Goal: Browse casually

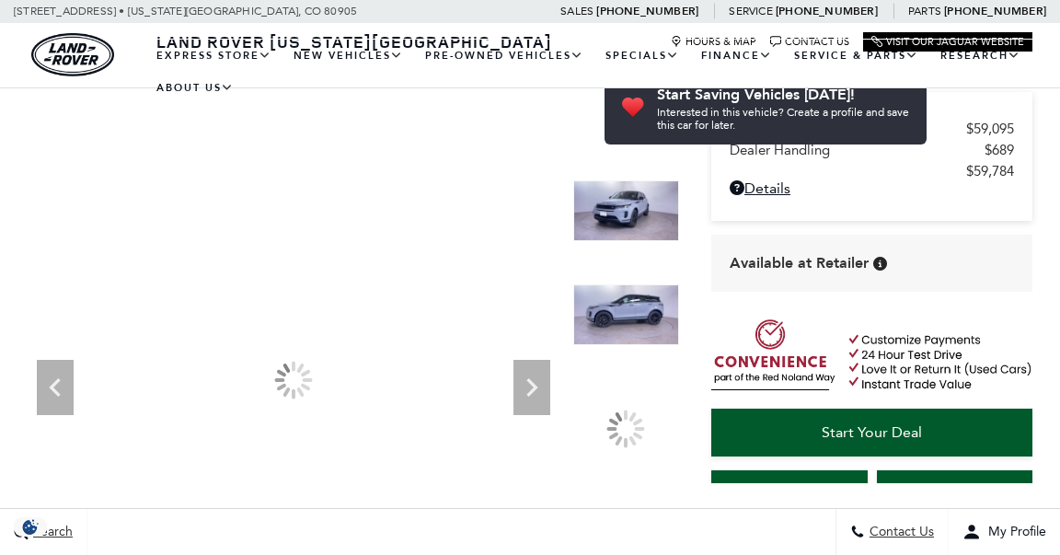
click at [524, 369] on icon "Next" at bounding box center [531, 387] width 37 height 37
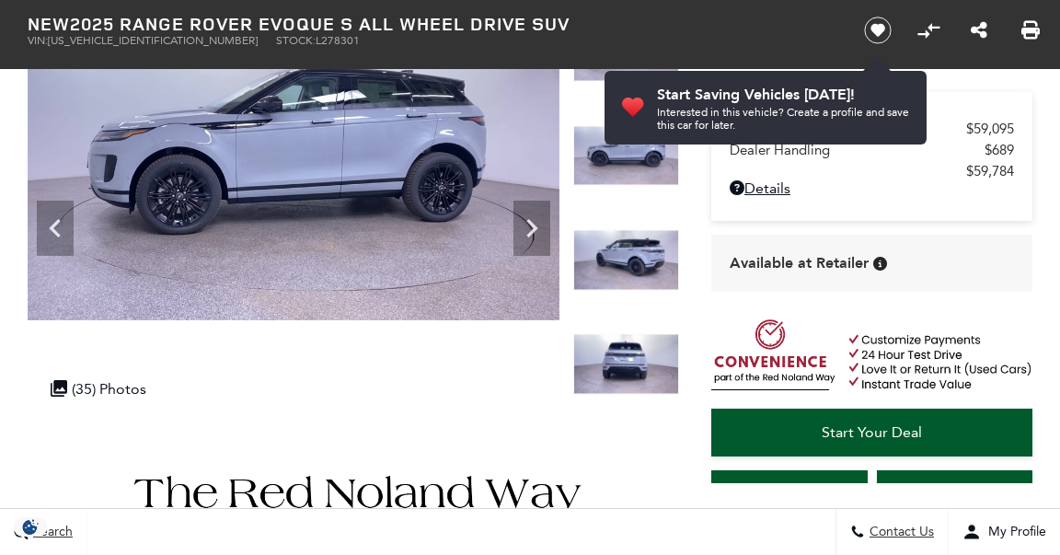
click at [524, 231] on icon "Next" at bounding box center [531, 228] width 37 height 37
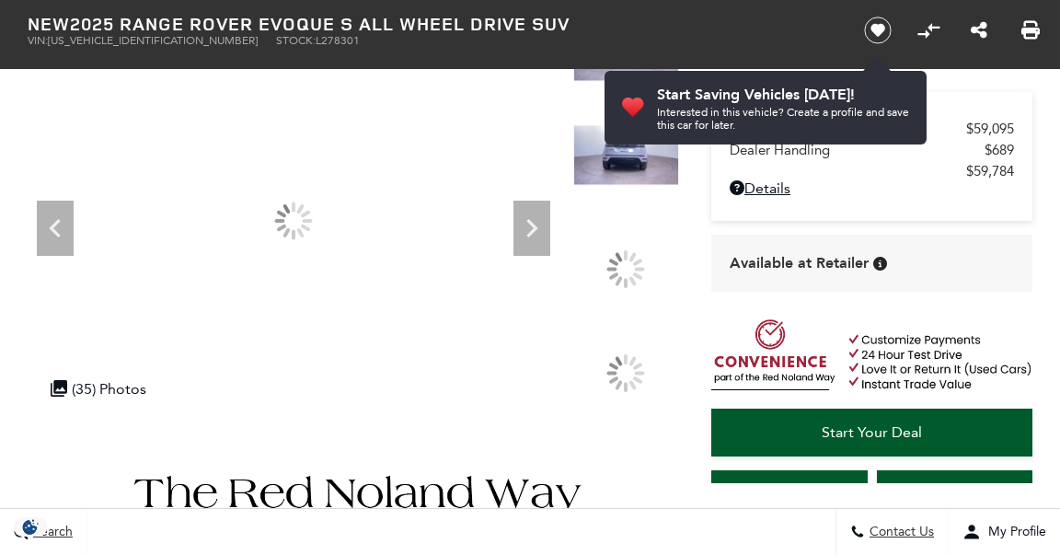
click at [524, 231] on icon "Next" at bounding box center [531, 228] width 37 height 37
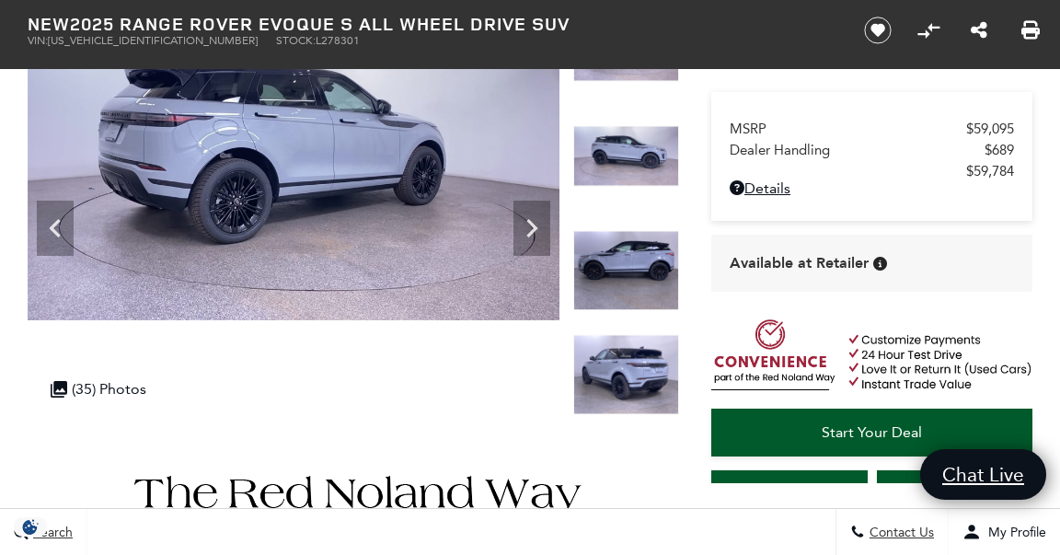
scroll to position [0, 0]
click at [524, 231] on icon "Next" at bounding box center [531, 228] width 37 height 37
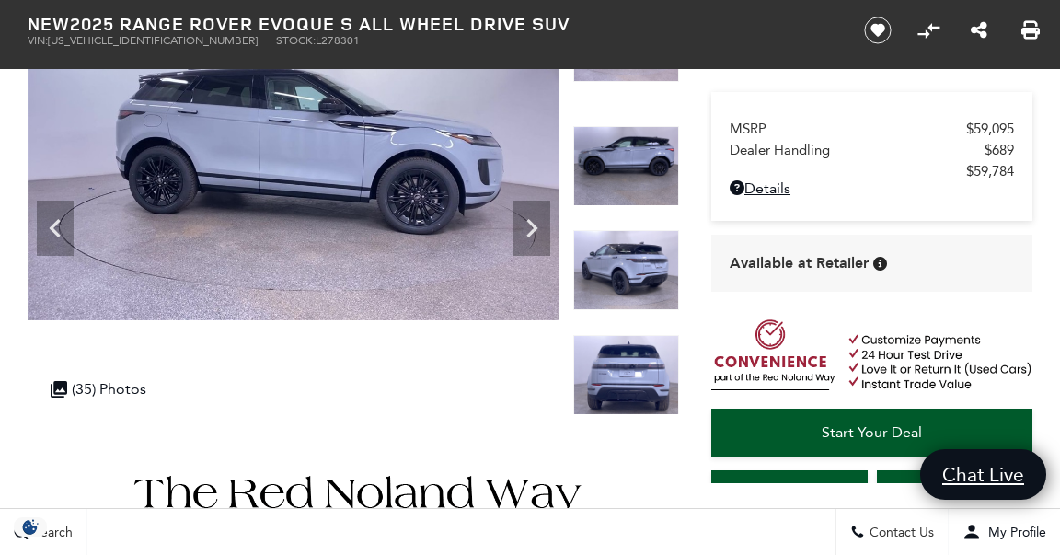
click at [524, 231] on icon "Next" at bounding box center [531, 228] width 37 height 37
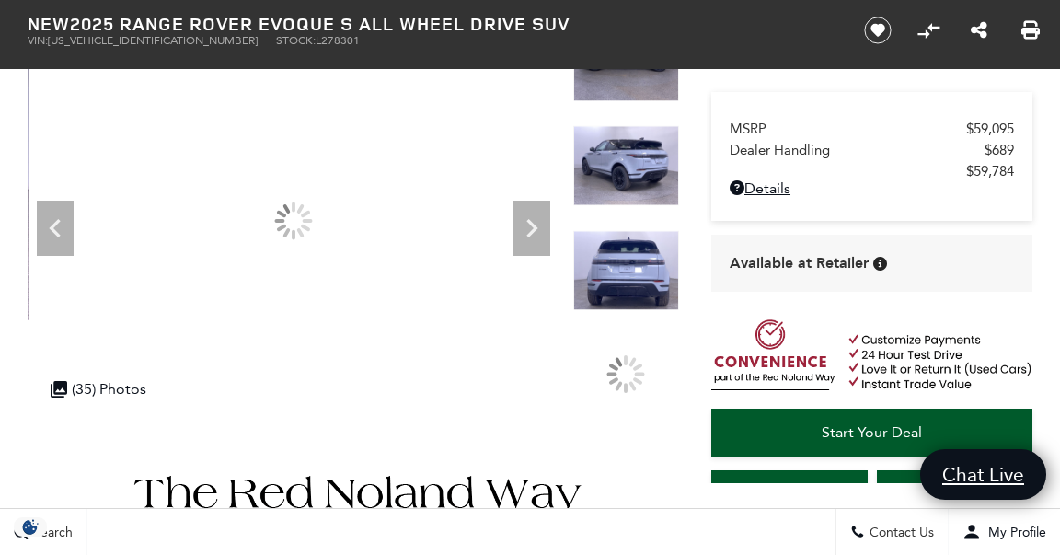
click at [524, 231] on icon "Next" at bounding box center [531, 228] width 37 height 37
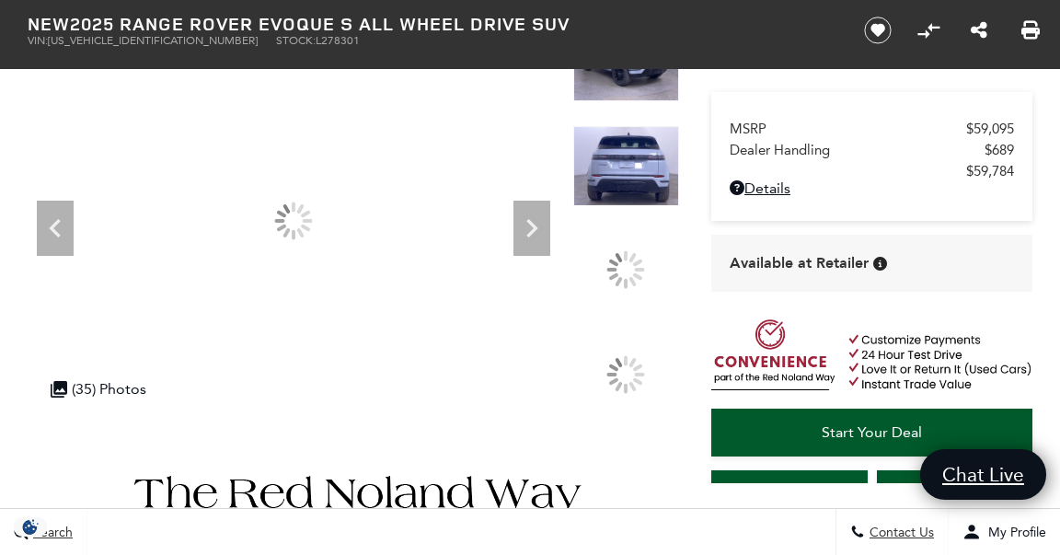
click at [524, 231] on icon "Next" at bounding box center [531, 228] width 37 height 37
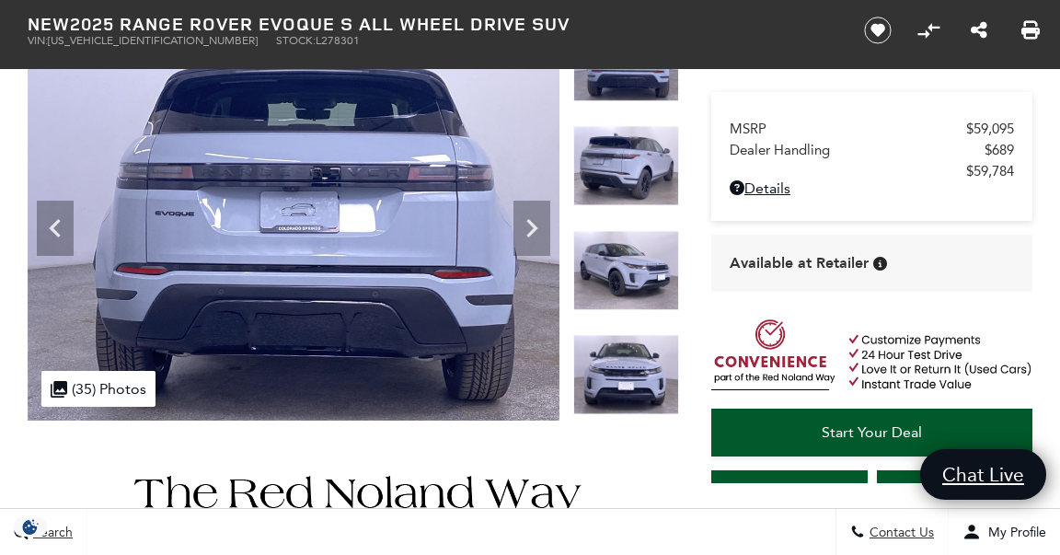
click at [524, 231] on icon "Next" at bounding box center [531, 228] width 37 height 37
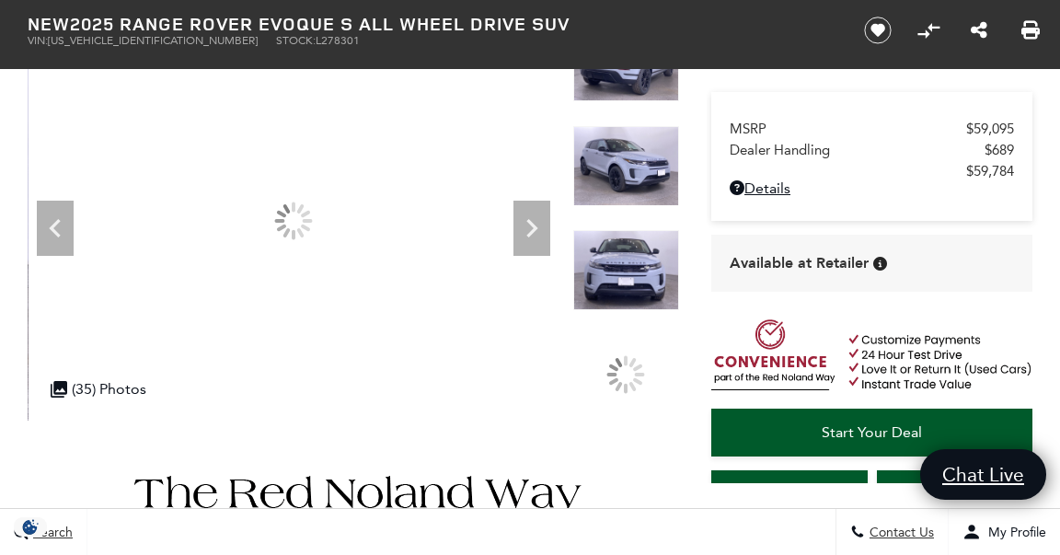
click at [524, 231] on icon "Next" at bounding box center [531, 228] width 37 height 37
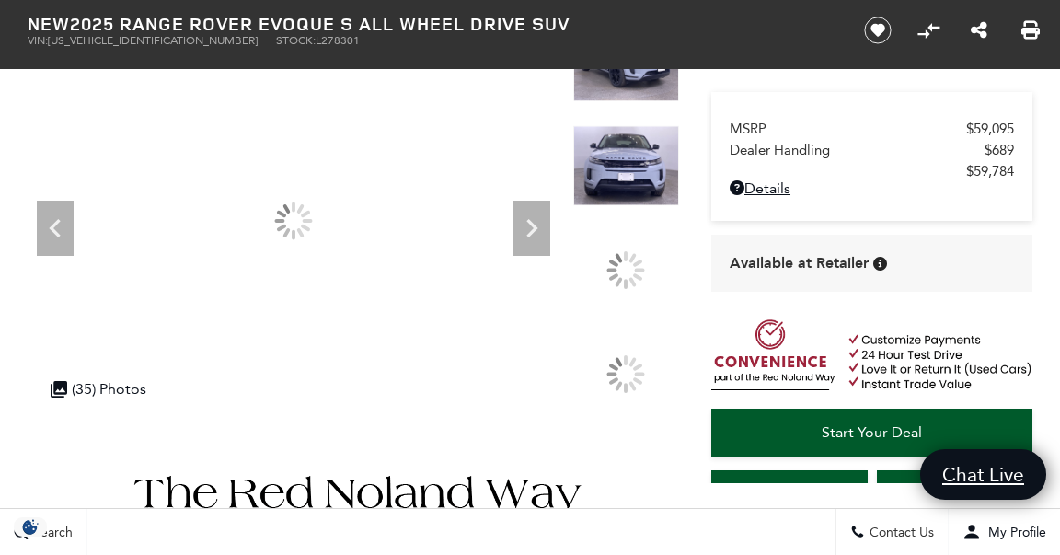
click at [524, 231] on icon "Next" at bounding box center [531, 228] width 37 height 37
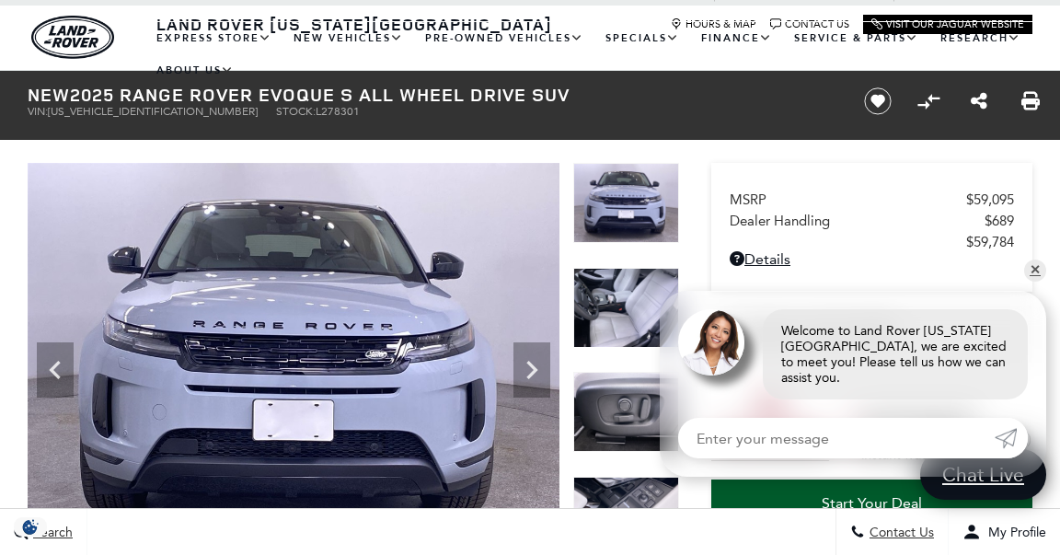
scroll to position [15, 0]
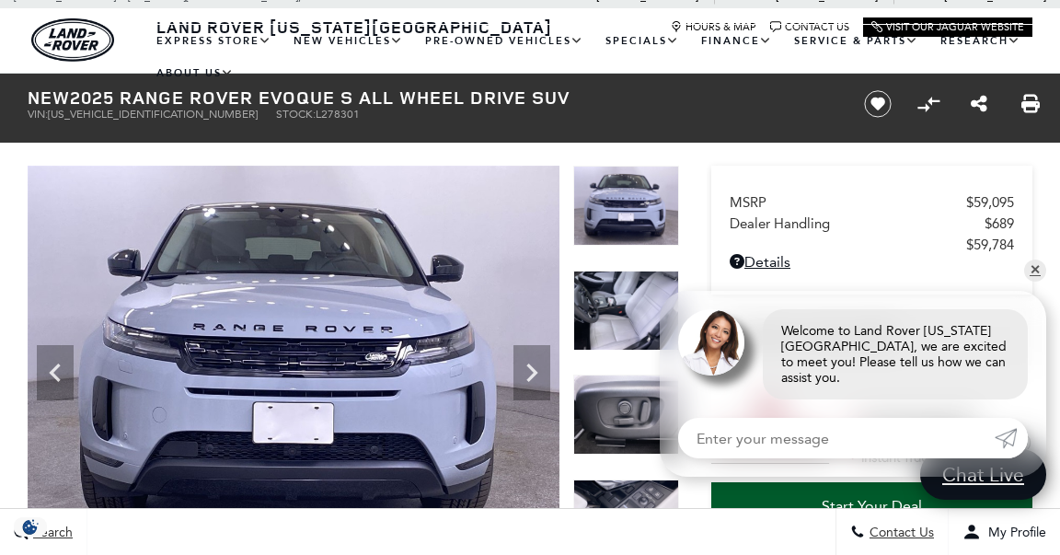
click at [601, 293] on img at bounding box center [626, 310] width 107 height 80
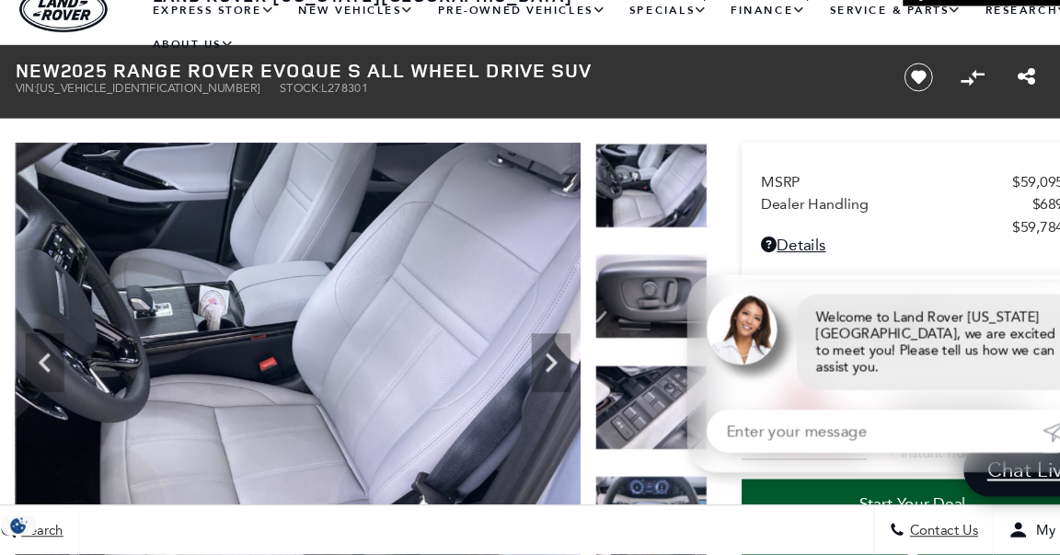
scroll to position [14, 0]
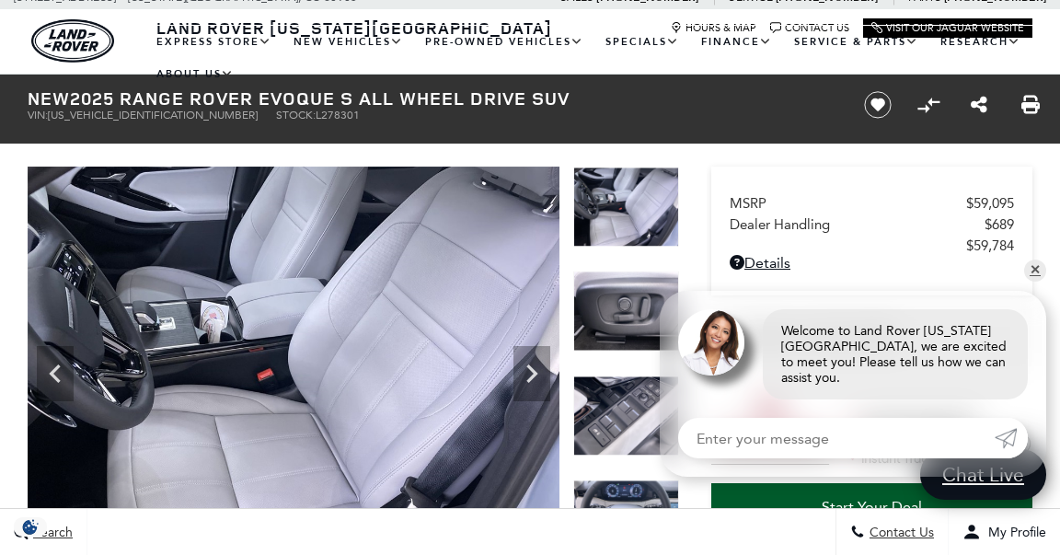
click at [602, 324] on img at bounding box center [626, 311] width 107 height 80
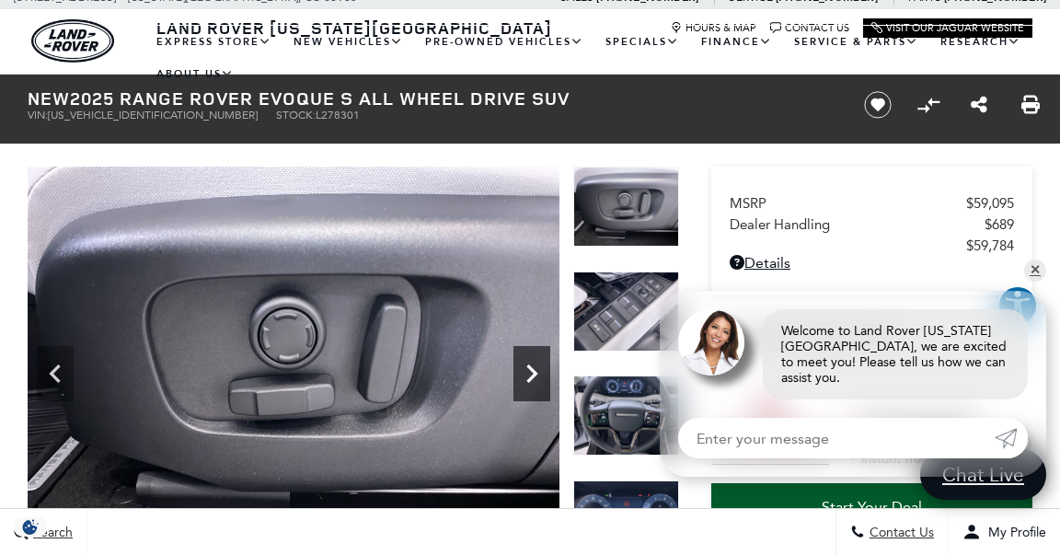
click at [533, 365] on icon "Next" at bounding box center [531, 373] width 37 height 37
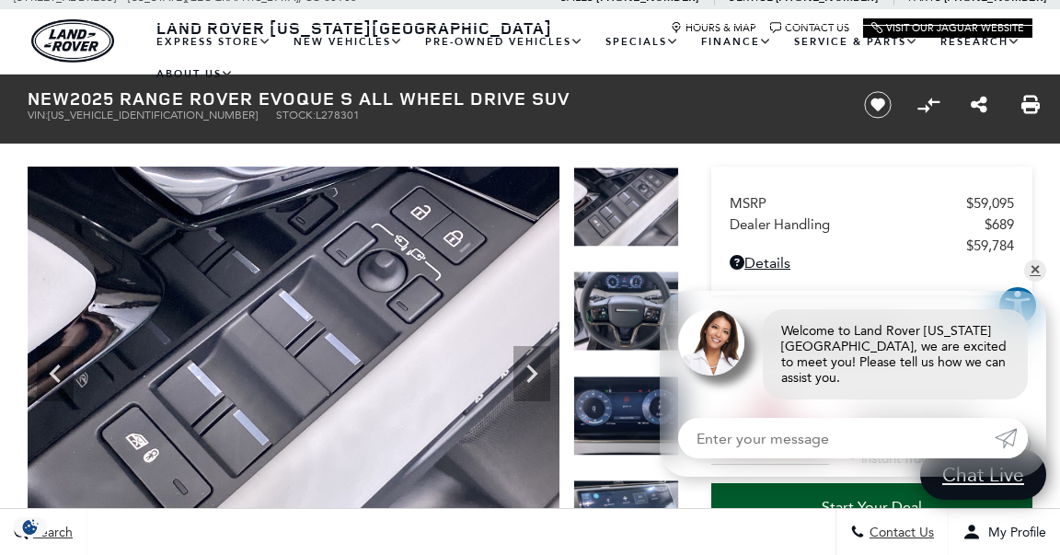
click at [631, 402] on img at bounding box center [626, 415] width 107 height 80
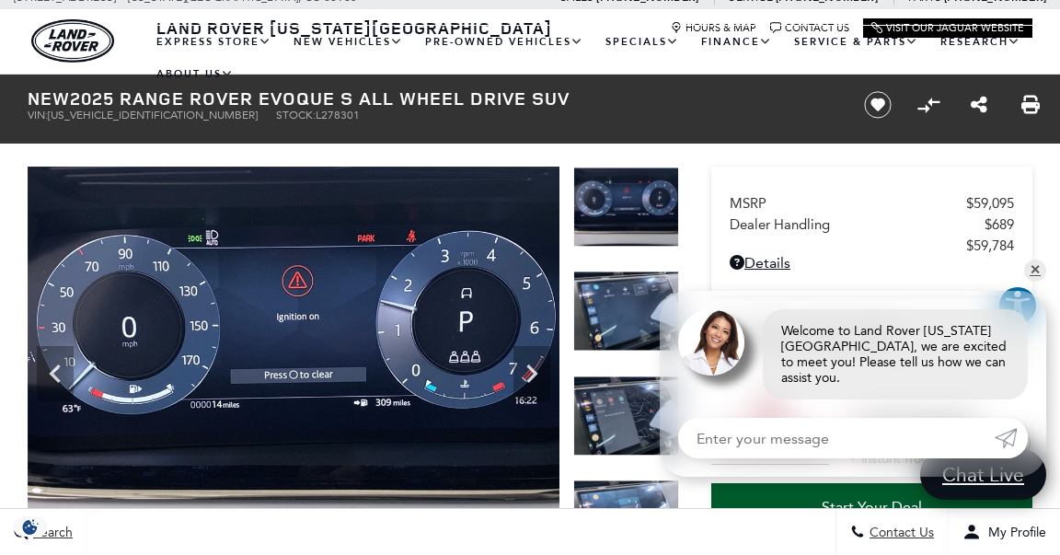
click at [643, 312] on img at bounding box center [626, 311] width 107 height 80
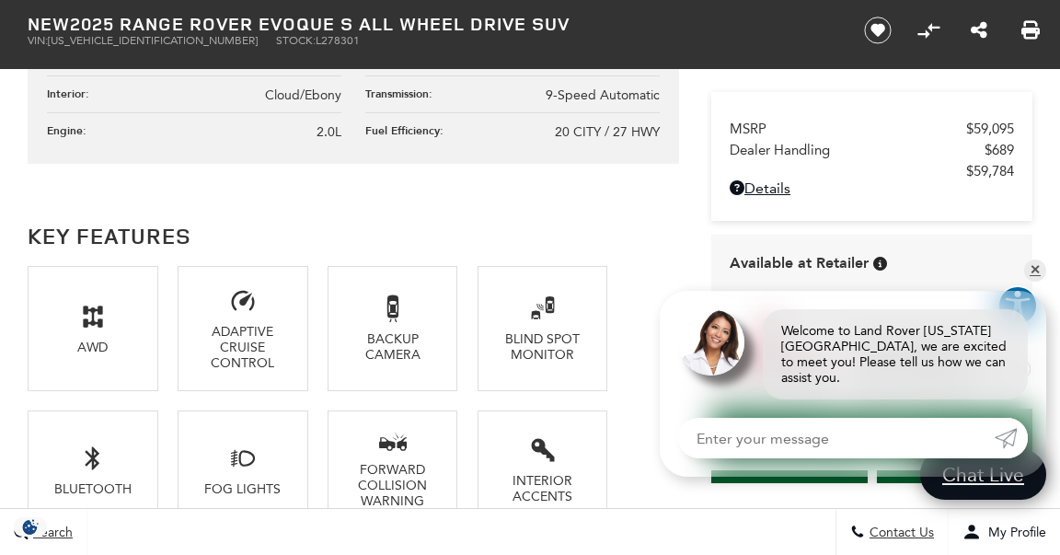
scroll to position [1055, 0]
